Goal: Information Seeking & Learning: Learn about a topic

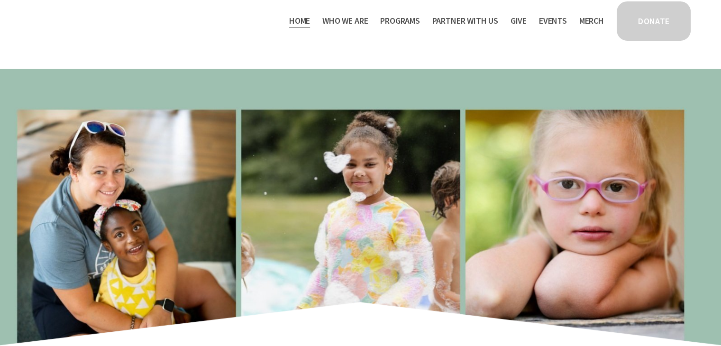
scroll to position [252, 0]
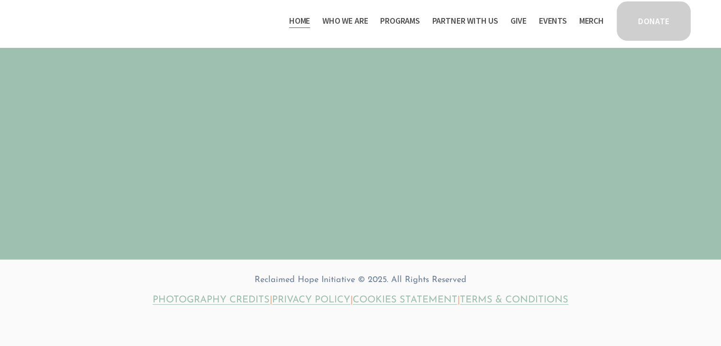
scroll to position [2789, 0]
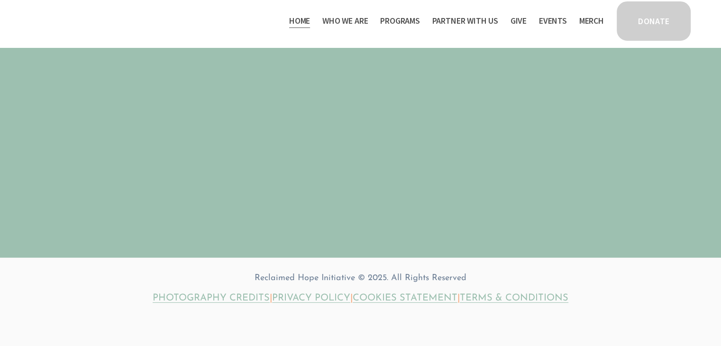
click at [351, 18] on span "Who We Are" at bounding box center [344, 21] width 45 height 14
click at [0, 0] on span "Staff & Board" at bounding box center [0, 0] width 0 height 0
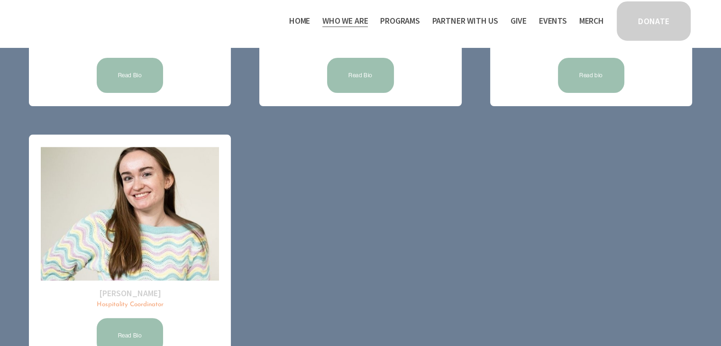
scroll to position [306, 0]
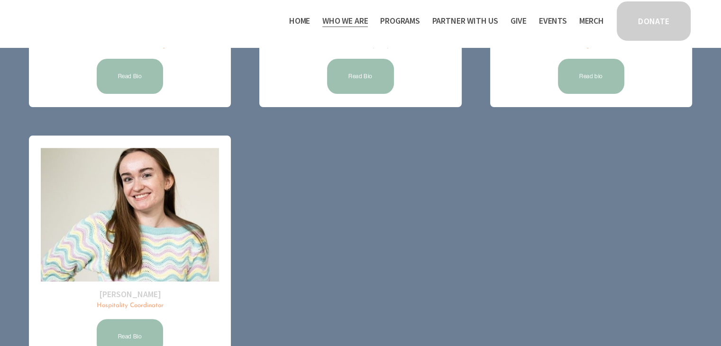
click at [362, 82] on link "Read Bio" at bounding box center [361, 76] width 70 height 38
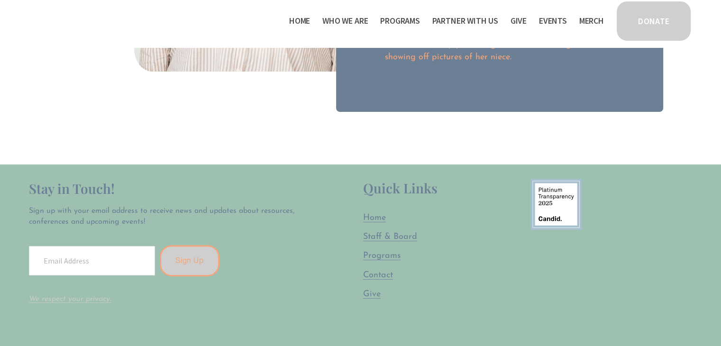
scroll to position [284, 0]
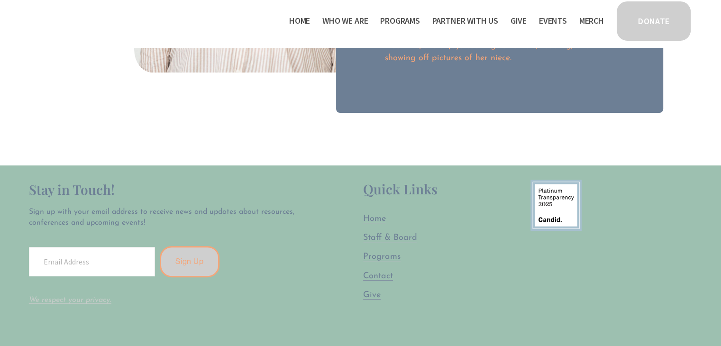
click at [409, 16] on span "Programs" at bounding box center [400, 21] width 40 height 14
click at [0, 0] on span "Camp Hope" at bounding box center [0, 0] width 0 height 0
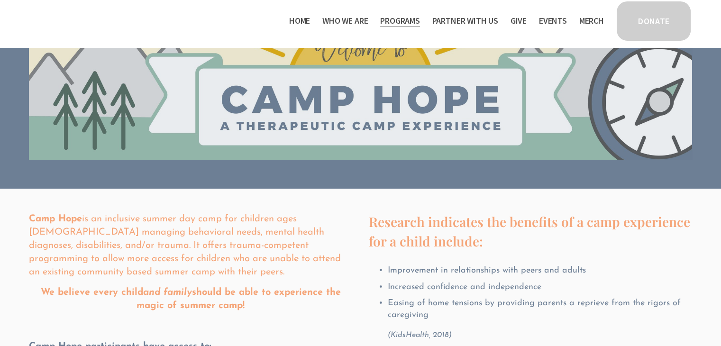
scroll to position [72, 0]
